Goal: Task Accomplishment & Management: Use online tool/utility

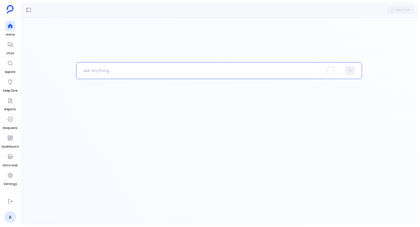
click at [113, 75] on p "To enrich screen reader interactions, please activate Accessibility in Grammarl…" at bounding box center [209, 70] width 266 height 15
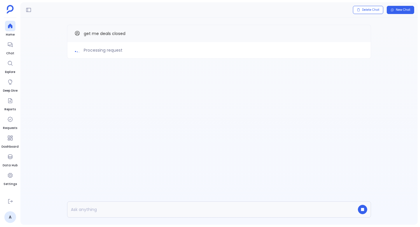
click at [165, 110] on div "Processing request get me deals closed" at bounding box center [218, 121] width 397 height 207
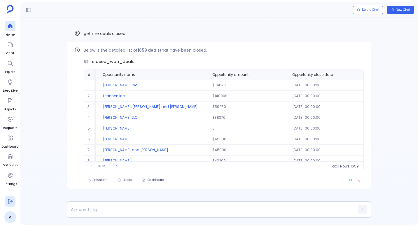
click at [10, 201] on icon at bounding box center [10, 201] width 6 height 6
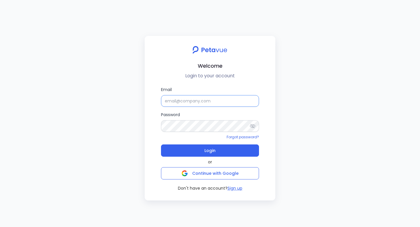
type input "[EMAIL_ADDRESS][DOMAIN_NAME]"
click at [188, 103] on input "[EMAIL_ADDRESS][DOMAIN_NAME]" at bounding box center [210, 101] width 98 height 12
type input "t"
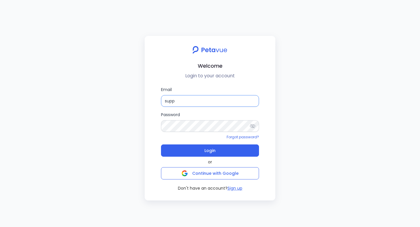
type input "[EMAIL_ADDRESS][DOMAIN_NAME]"
click at [310, 178] on div "Welcome Login to your account Email [EMAIL_ADDRESS][DOMAIN_NAME] Password Forgo…" at bounding box center [210, 113] width 420 height 227
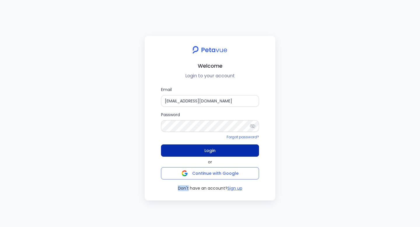
click at [209, 151] on span "Login" at bounding box center [209, 150] width 11 height 8
